Goal: Information Seeking & Learning: Learn about a topic

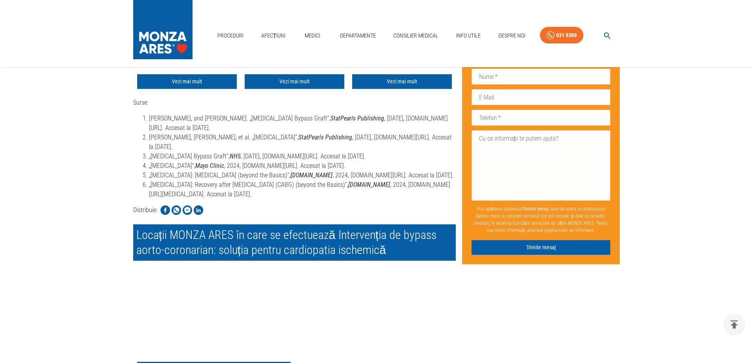
scroll to position [2083, 0]
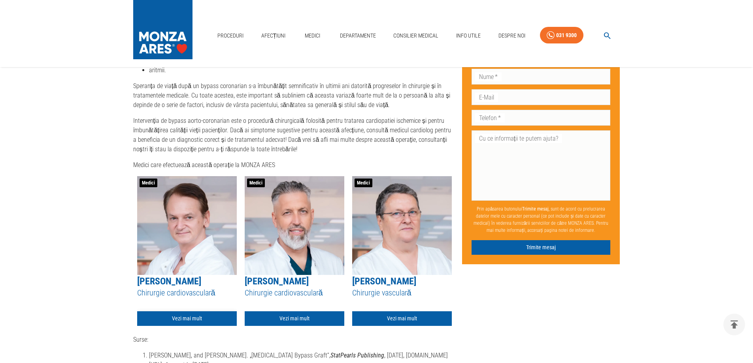
click at [181, 317] on link "Vezi mai mult" at bounding box center [187, 318] width 100 height 15
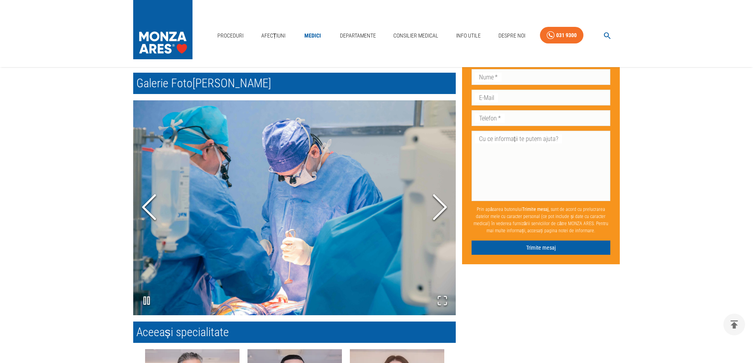
scroll to position [751, 0]
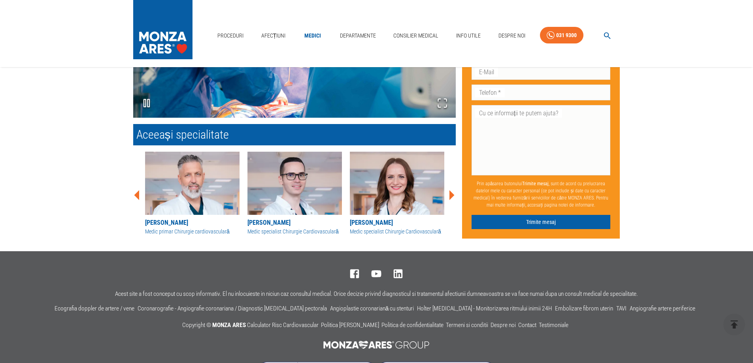
click at [447, 196] on icon at bounding box center [451, 195] width 24 height 24
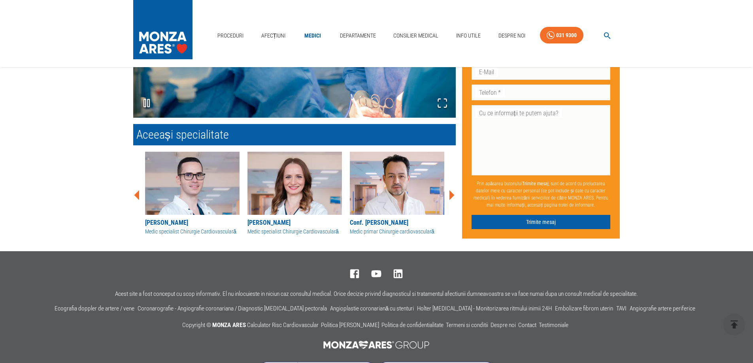
click at [450, 192] on icon at bounding box center [451, 195] width 5 height 10
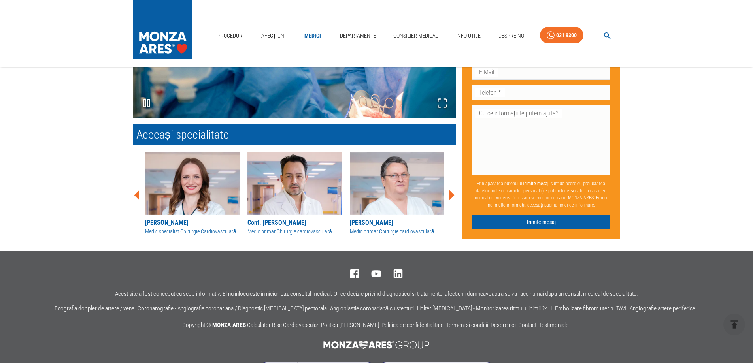
click at [450, 192] on icon at bounding box center [451, 195] width 5 height 10
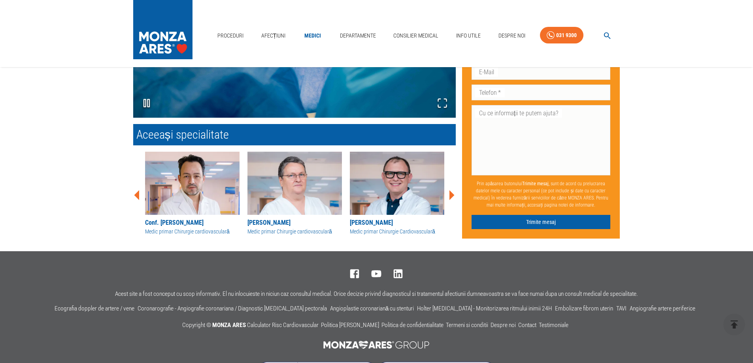
click at [450, 192] on icon at bounding box center [451, 195] width 5 height 10
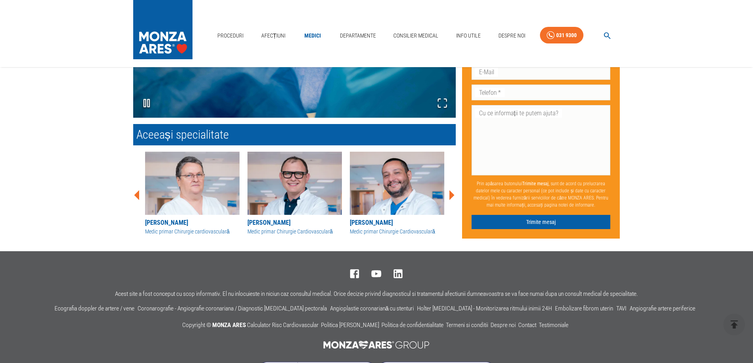
click at [450, 192] on icon at bounding box center [451, 195] width 5 height 10
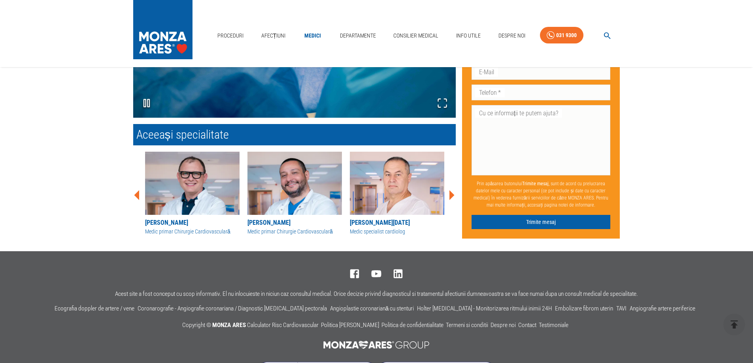
click at [450, 192] on icon at bounding box center [451, 195] width 5 height 10
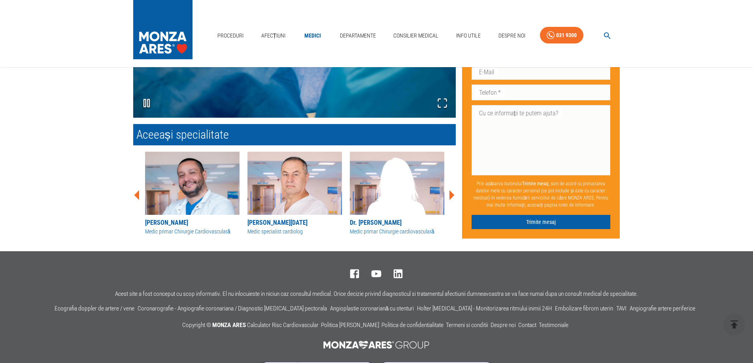
click at [450, 192] on icon at bounding box center [451, 195] width 5 height 10
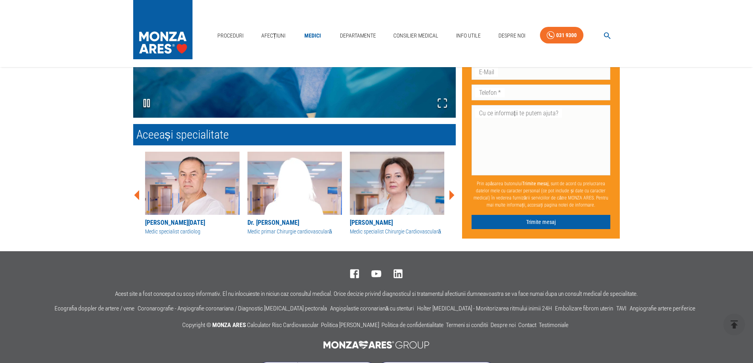
click at [450, 192] on icon at bounding box center [451, 195] width 5 height 10
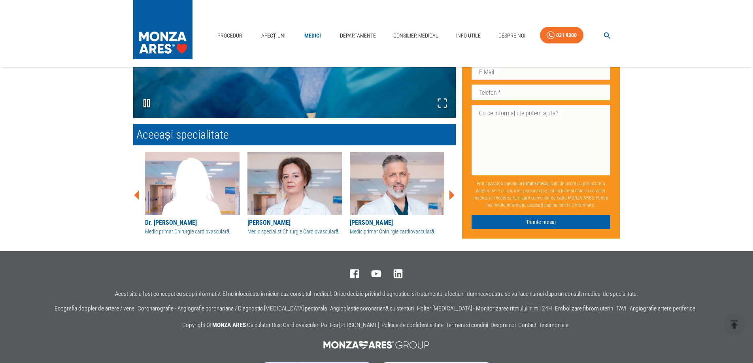
click at [450, 192] on icon at bounding box center [451, 195] width 5 height 10
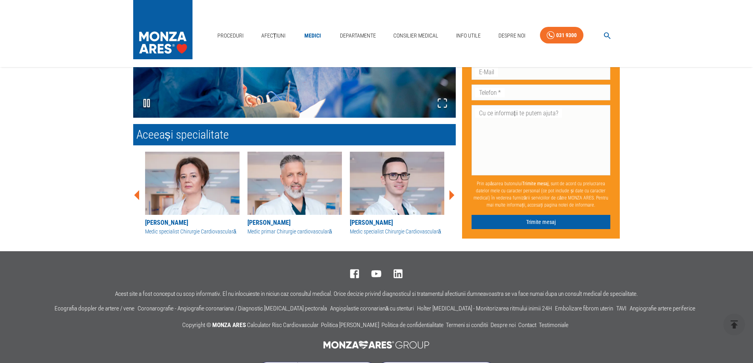
click at [450, 192] on icon at bounding box center [451, 195] width 5 height 10
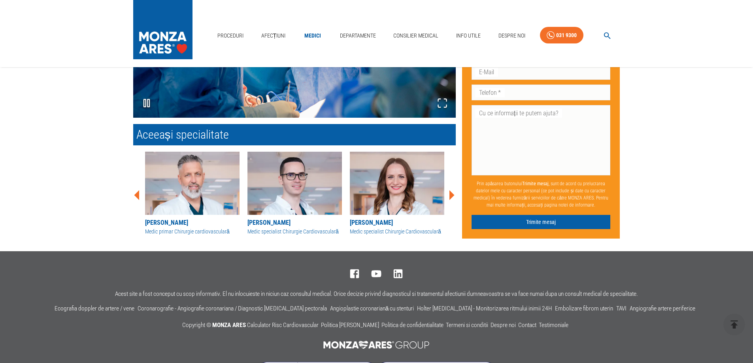
click at [450, 192] on icon at bounding box center [451, 195] width 5 height 10
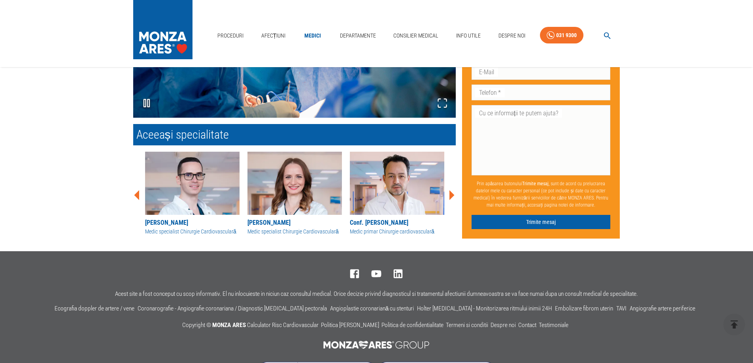
click at [450, 192] on icon at bounding box center [451, 195] width 5 height 10
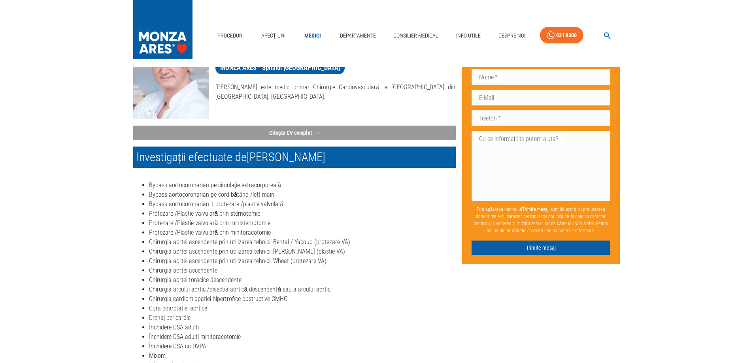
scroll to position [0, 0]
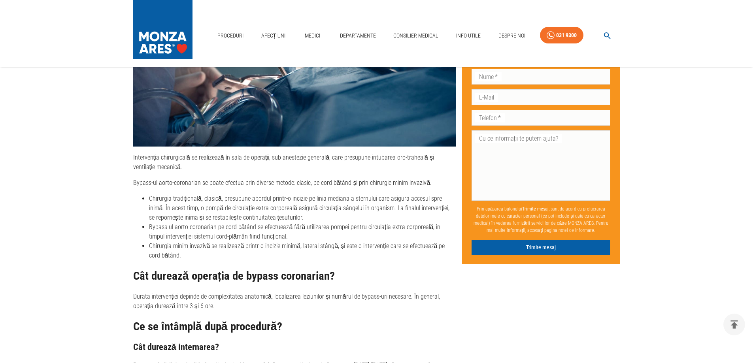
scroll to position [1182, 0]
